Goal: Task Accomplishment & Management: Use online tool/utility

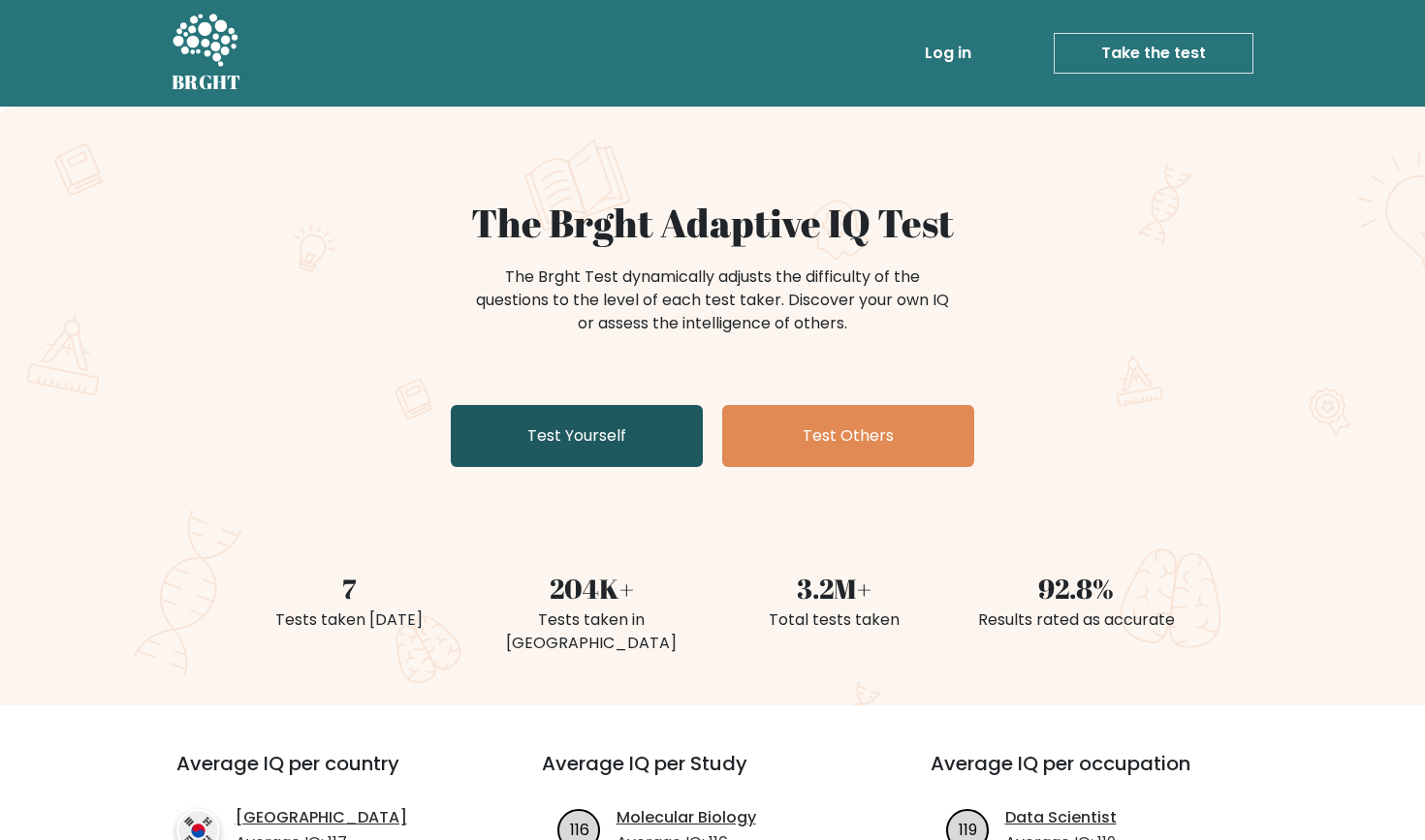
click at [650, 452] on link "Test Yourself" at bounding box center [576, 435] width 252 height 62
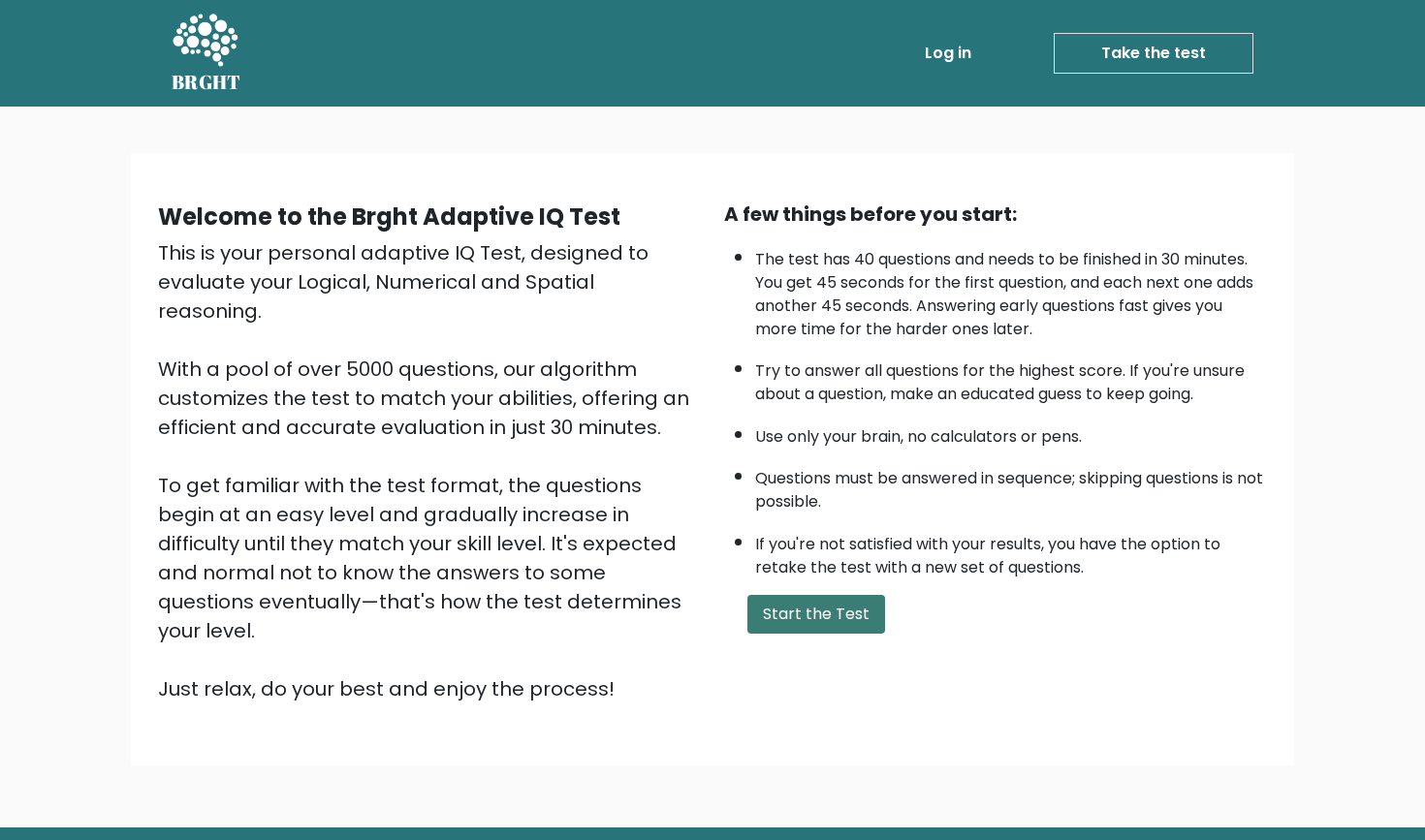
click at [835, 634] on button "Start the Test" at bounding box center [816, 614] width 137 height 38
click at [855, 634] on button "Start the Test" at bounding box center [816, 614] width 137 height 38
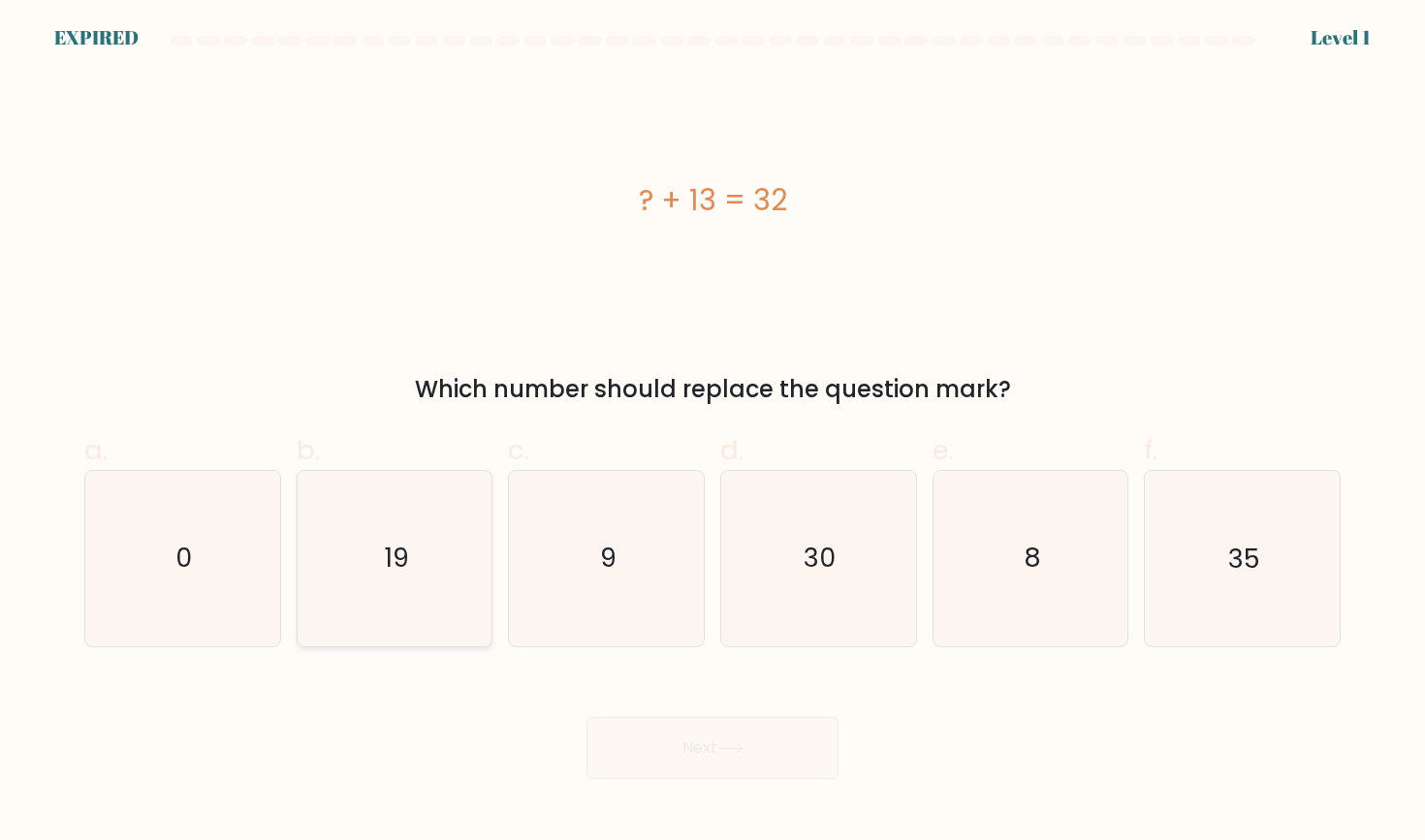
click at [420, 573] on icon "19" at bounding box center [394, 558] width 175 height 175
click at [712, 433] on input "b. 19" at bounding box center [712, 426] width 1 height 13
radio input "true"
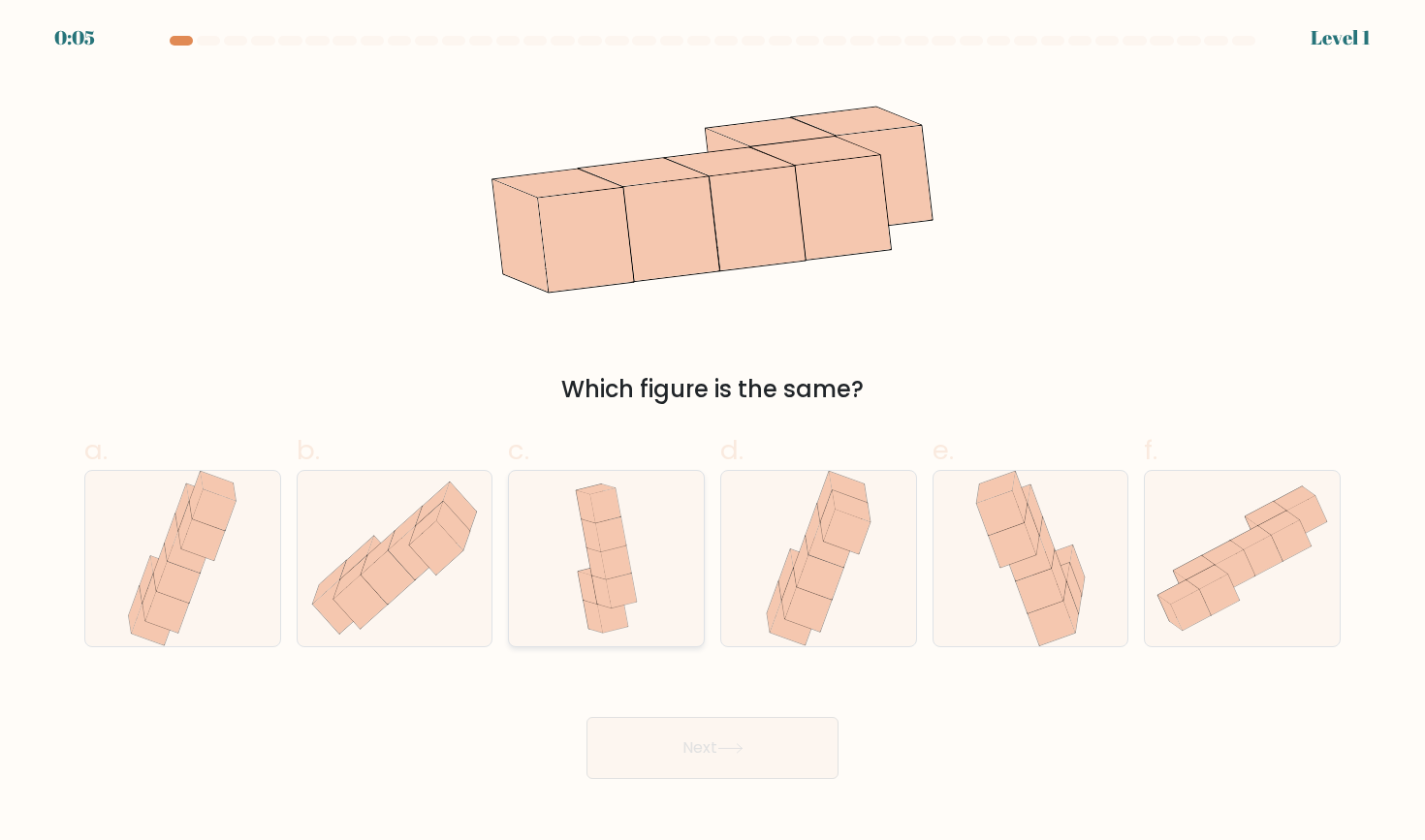
click at [628, 600] on icon at bounding box center [620, 590] width 30 height 35
click at [712, 433] on input "c." at bounding box center [712, 426] width 1 height 13
radio input "true"
click at [670, 731] on button "Next" at bounding box center [712, 747] width 252 height 62
click at [673, 738] on button "Next" at bounding box center [712, 747] width 252 height 62
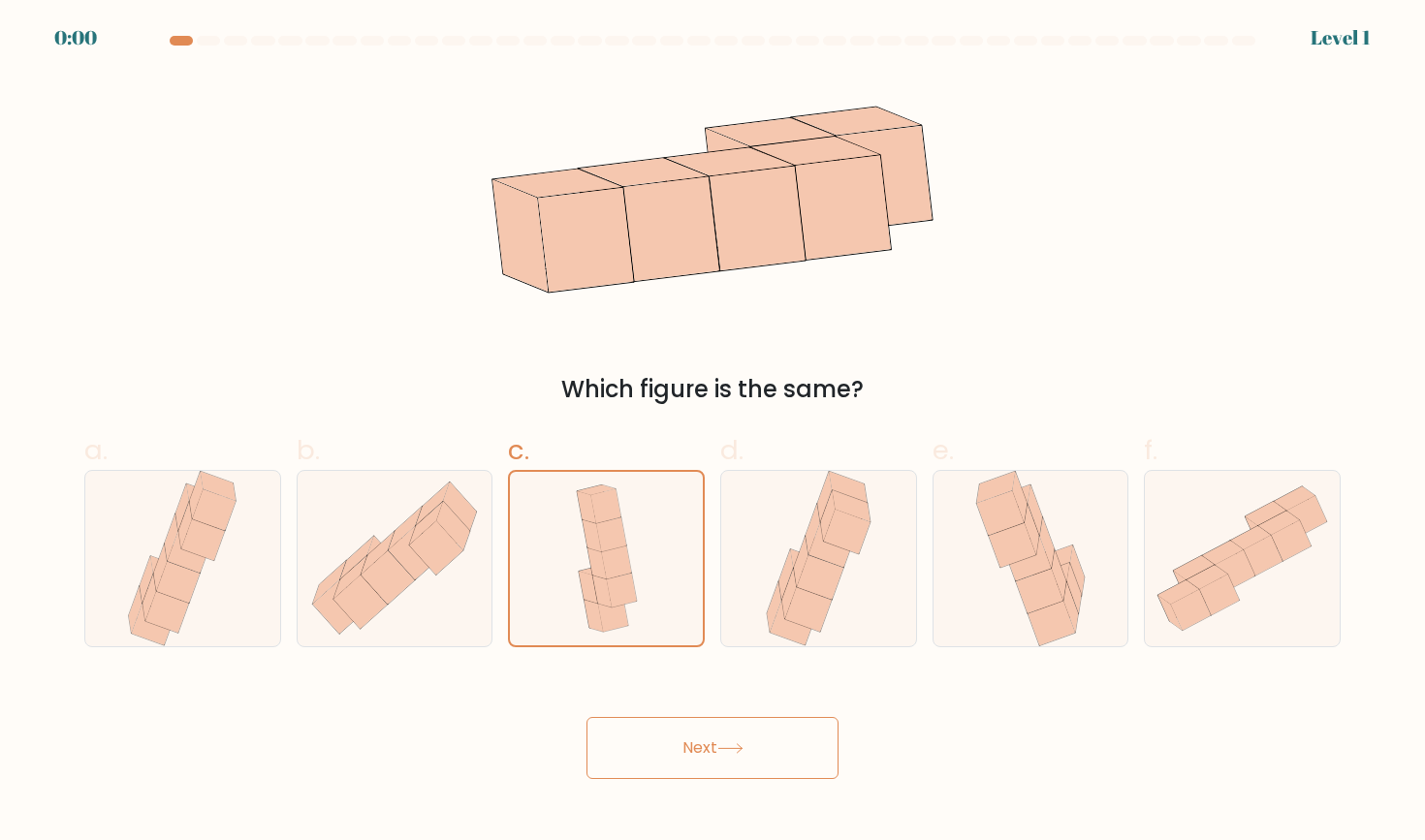
click at [738, 749] on icon at bounding box center [730, 748] width 26 height 11
